Goal: Download file/media

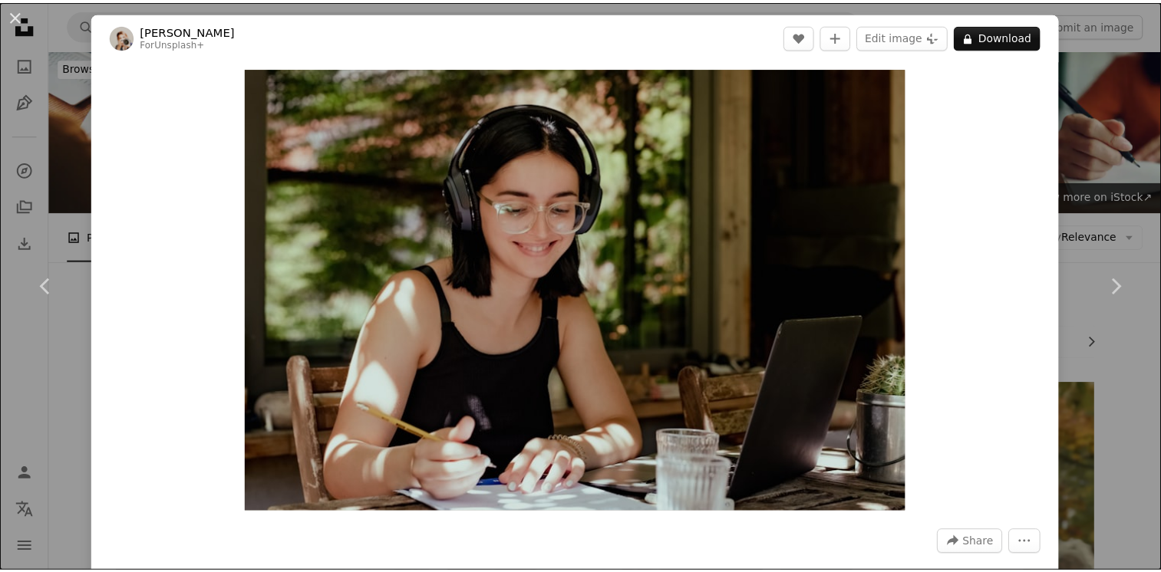
scroll to position [921, 0]
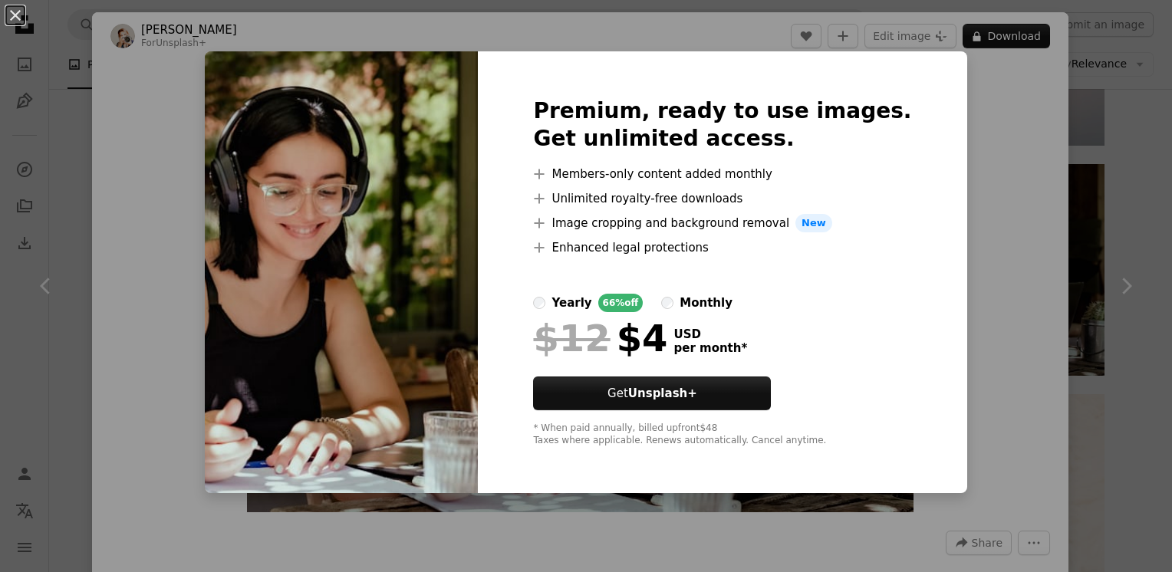
click at [958, 250] on div "An X shape Premium, ready to use images. Get unlimited access. A plus sign Memb…" at bounding box center [586, 286] width 1172 height 572
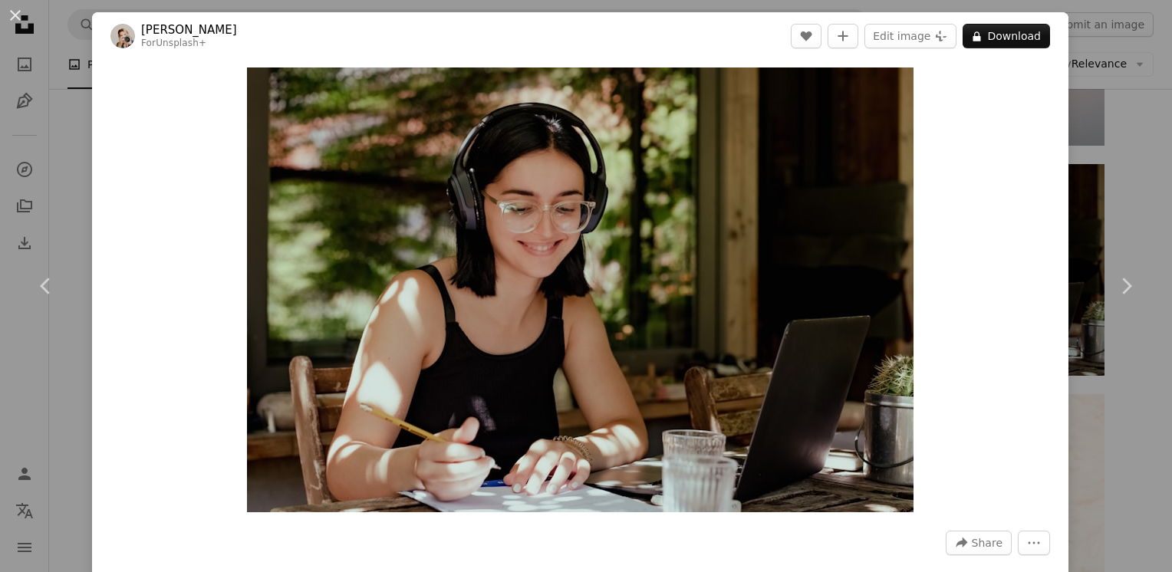
click at [1131, 115] on div "An X shape Chevron left Chevron right [PERSON_NAME] For Unsplash+ A heart A plu…" at bounding box center [586, 286] width 1172 height 572
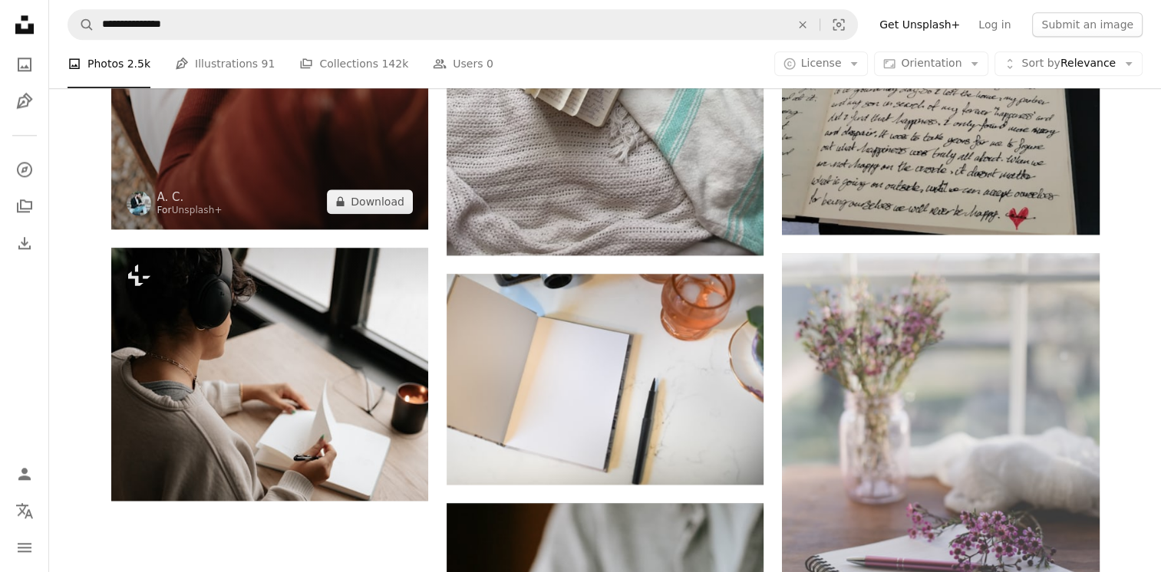
scroll to position [1842, 0]
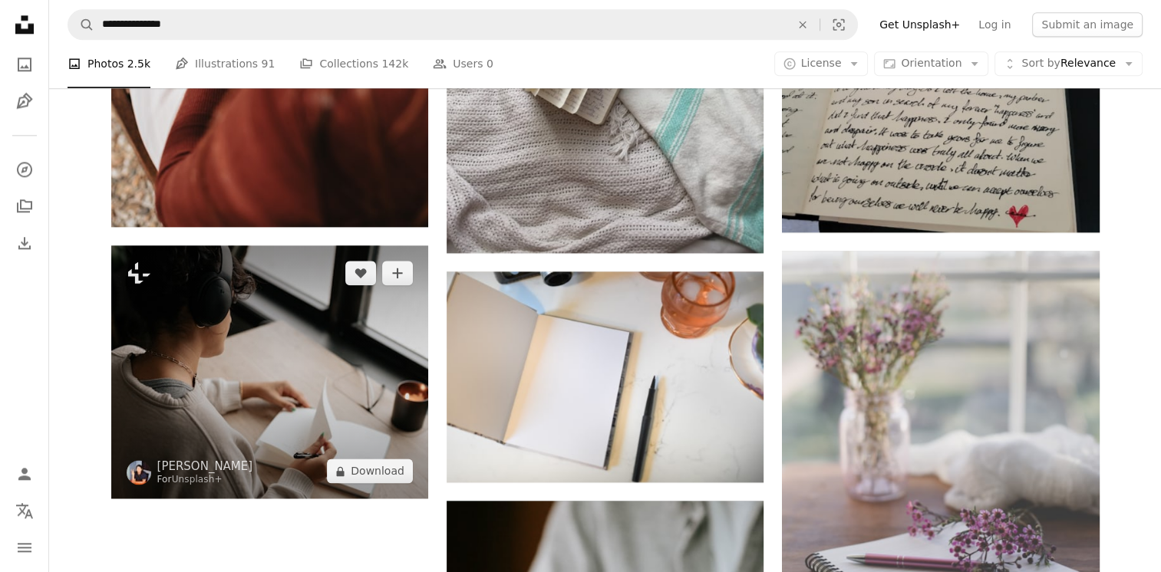
click at [276, 393] on img at bounding box center [269, 373] width 317 height 254
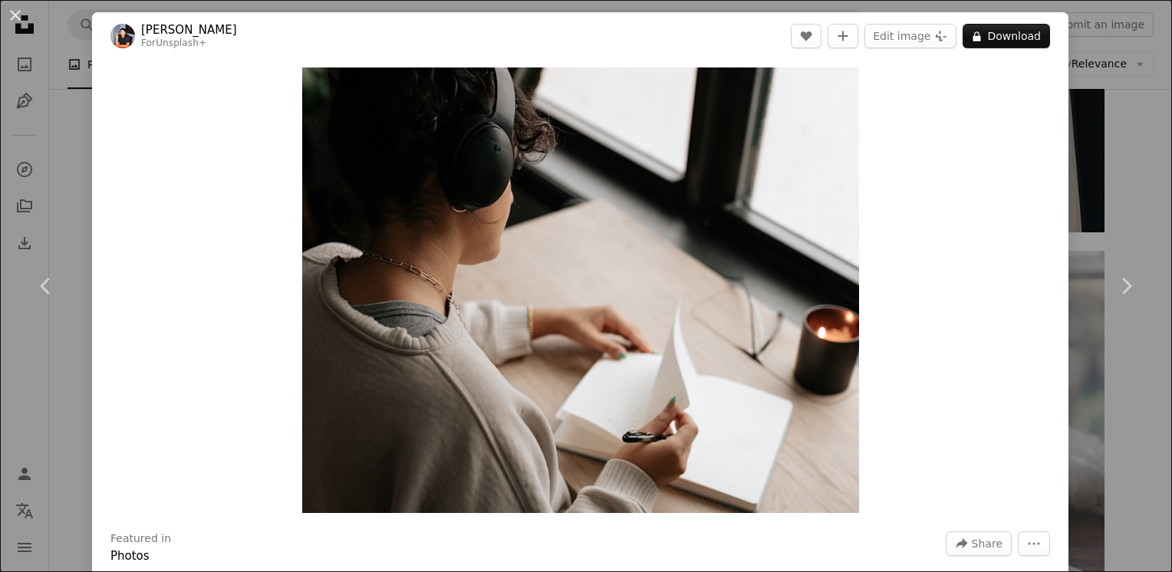
click at [1098, 185] on div "An X shape Chevron left Chevron right [PERSON_NAME] For Unsplash+ A heart A plu…" at bounding box center [586, 286] width 1172 height 572
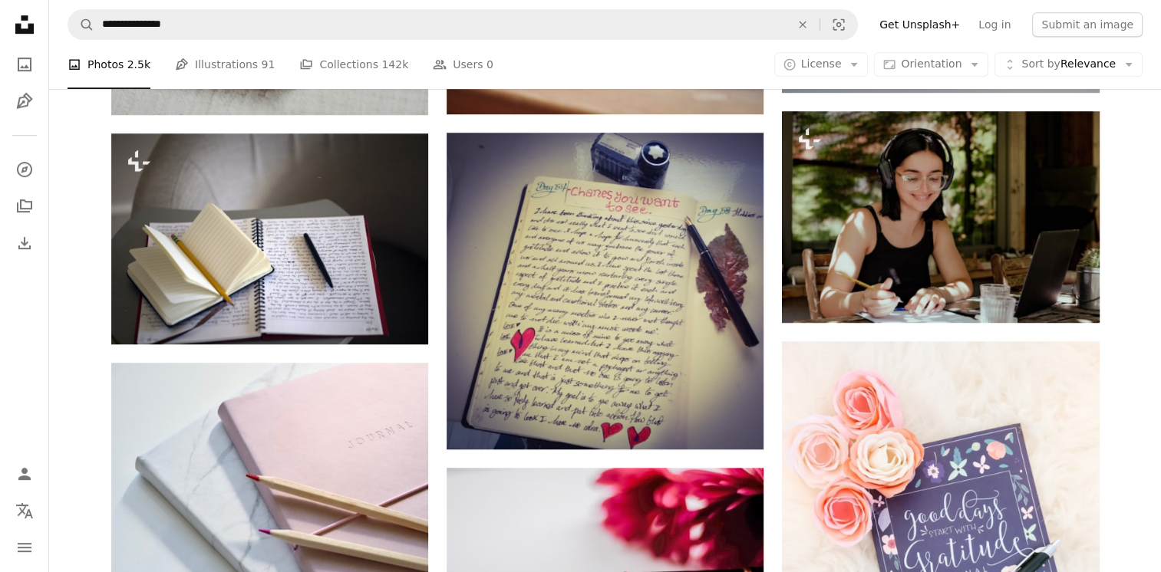
scroll to position [844, 0]
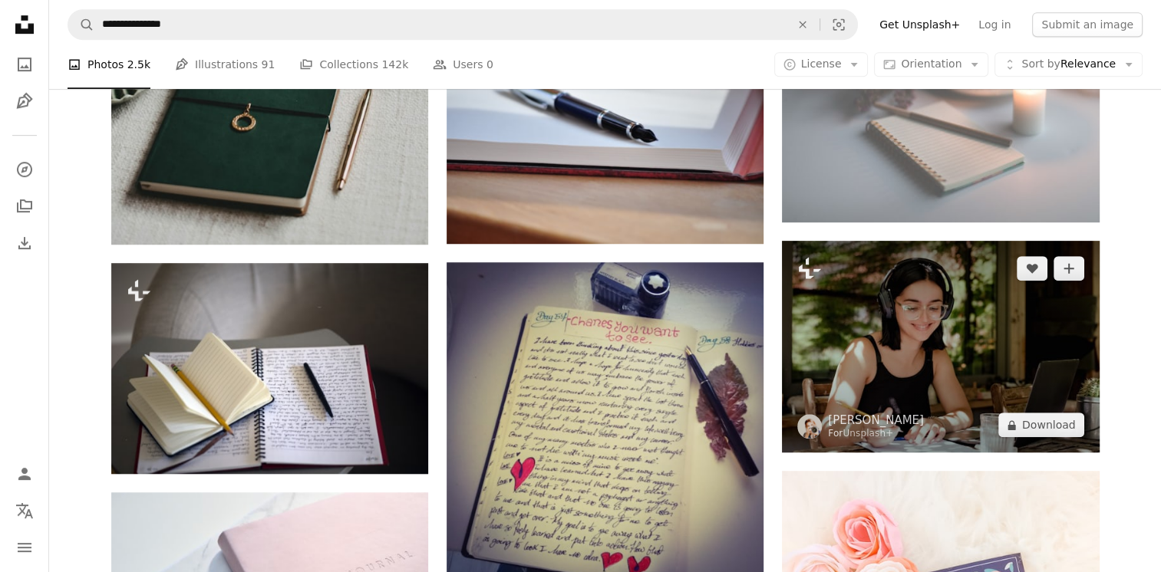
click at [968, 282] on img at bounding box center [940, 347] width 317 height 212
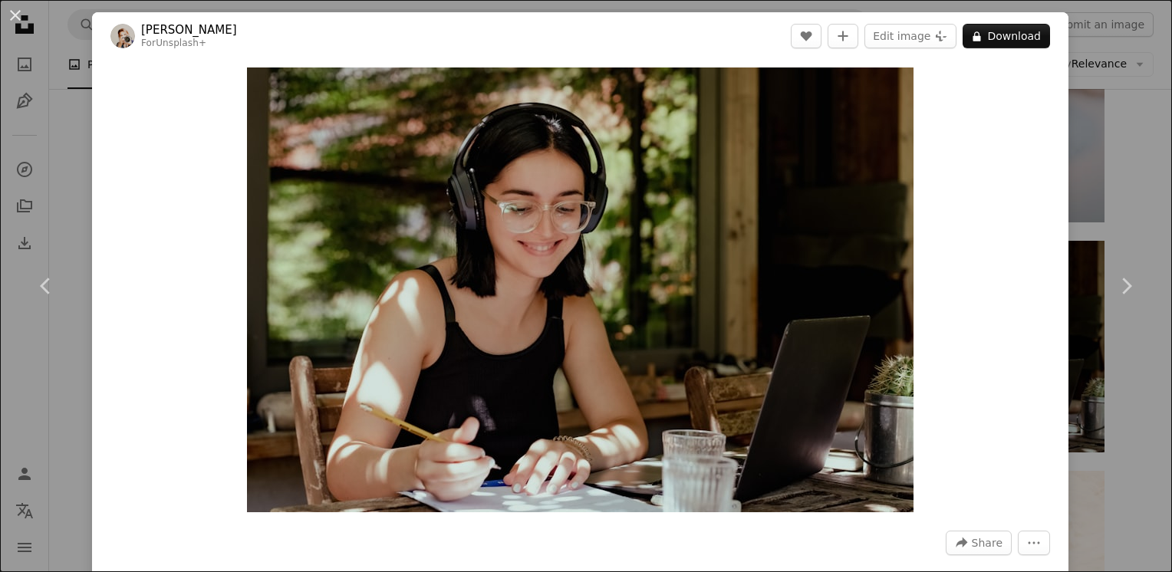
click at [1086, 157] on div "An X shape Chevron left Chevron right [PERSON_NAME] For Unsplash+ A heart A plu…" at bounding box center [586, 286] width 1172 height 572
